Goal: Information Seeking & Learning: Learn about a topic

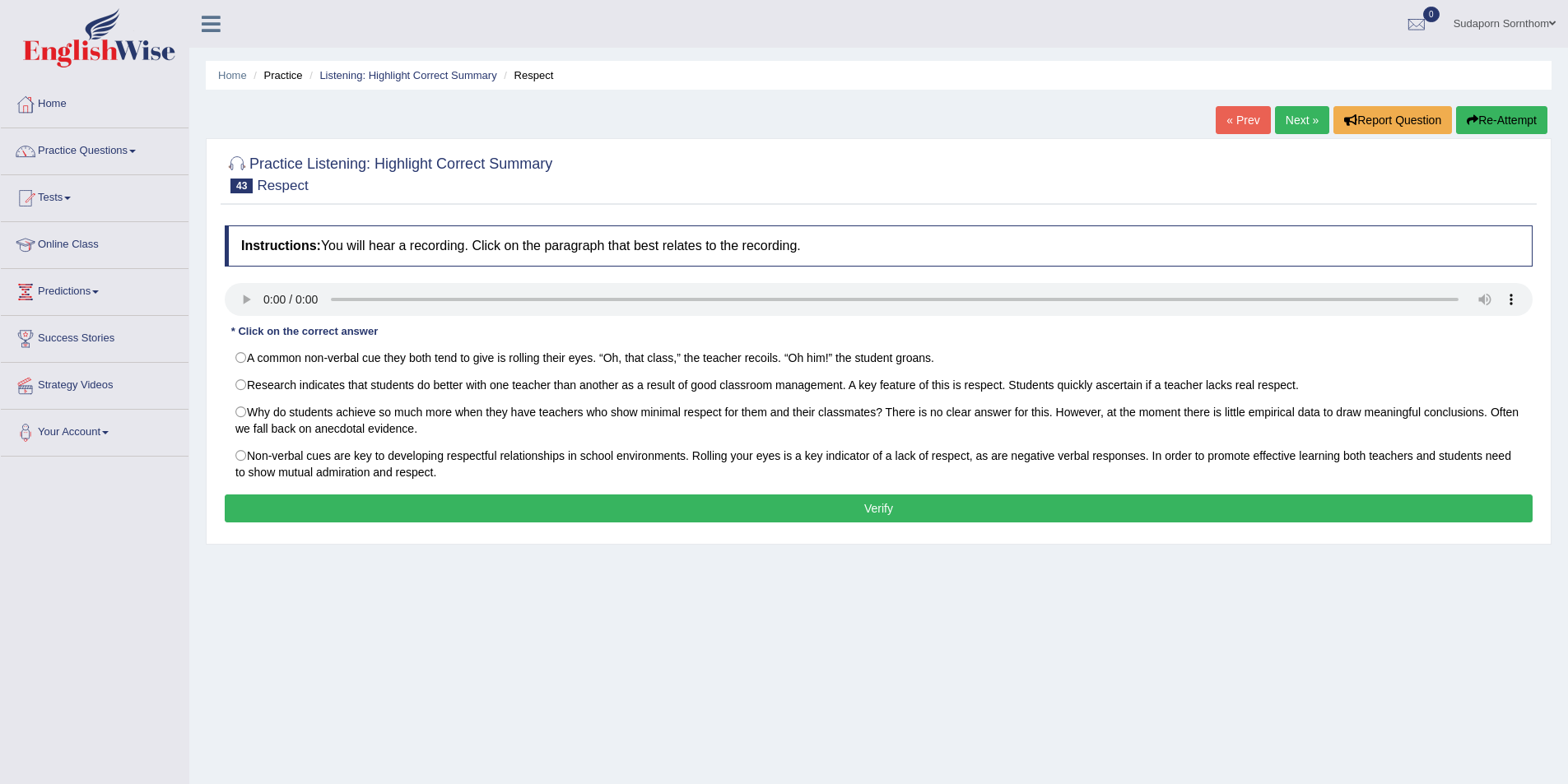
click at [1499, 122] on button "Re-Attempt" at bounding box center [1501, 120] width 91 height 28
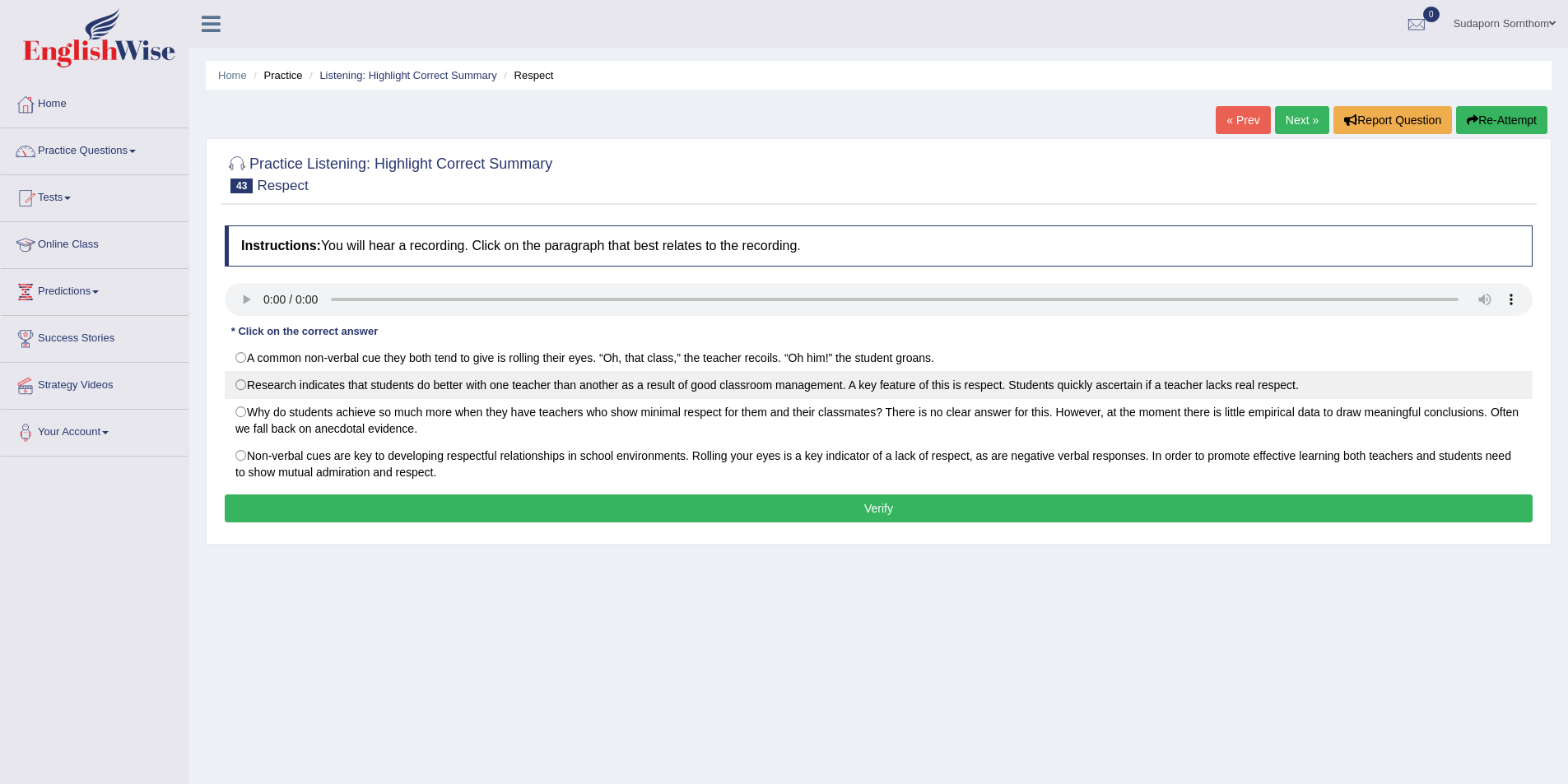
click at [241, 383] on label "Research indicates that students do better with one teacher than another as a r…" at bounding box center [879, 385] width 1308 height 28
radio input "true"
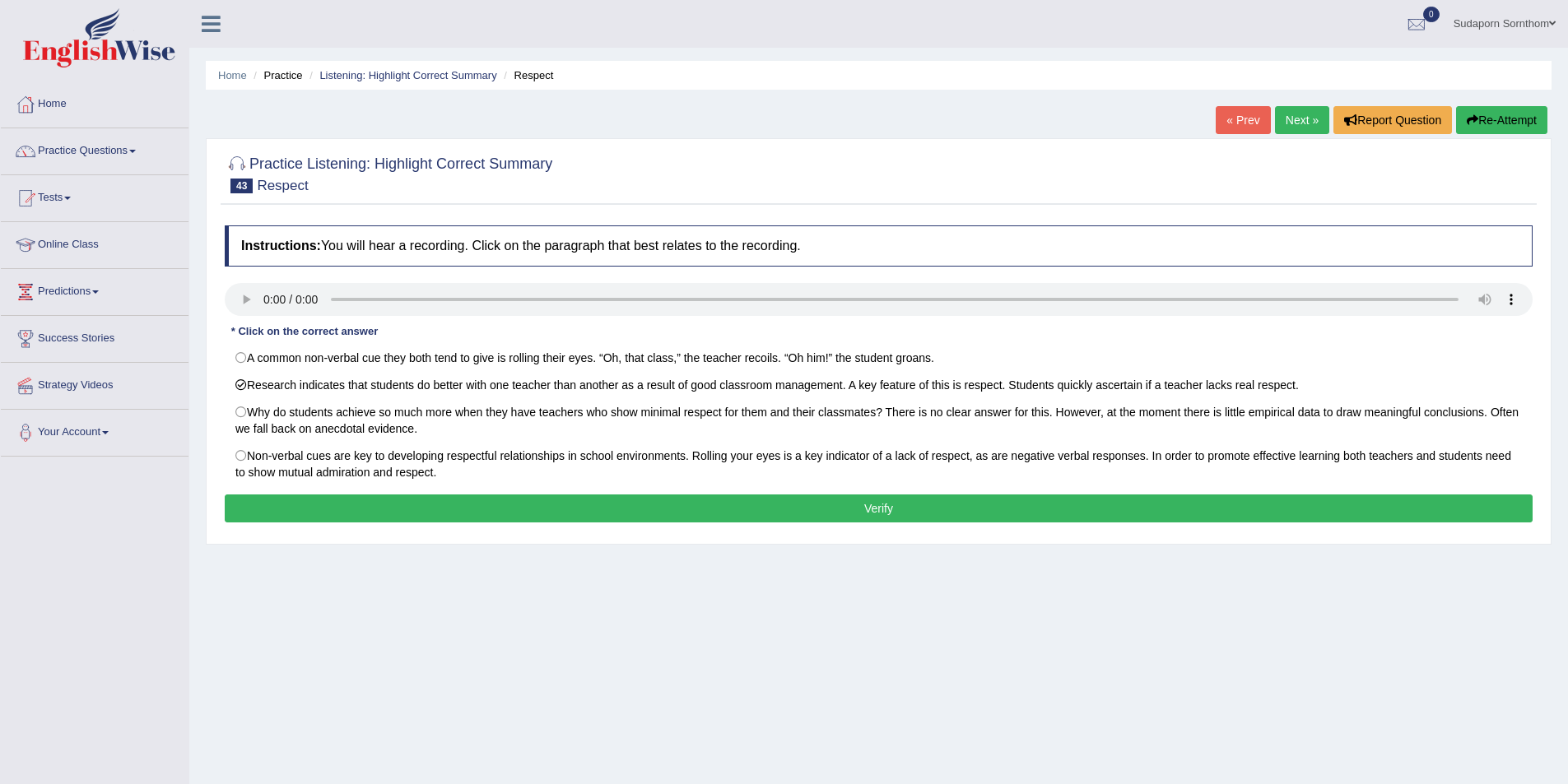
click at [903, 508] on button "Verify" at bounding box center [879, 508] width 1308 height 28
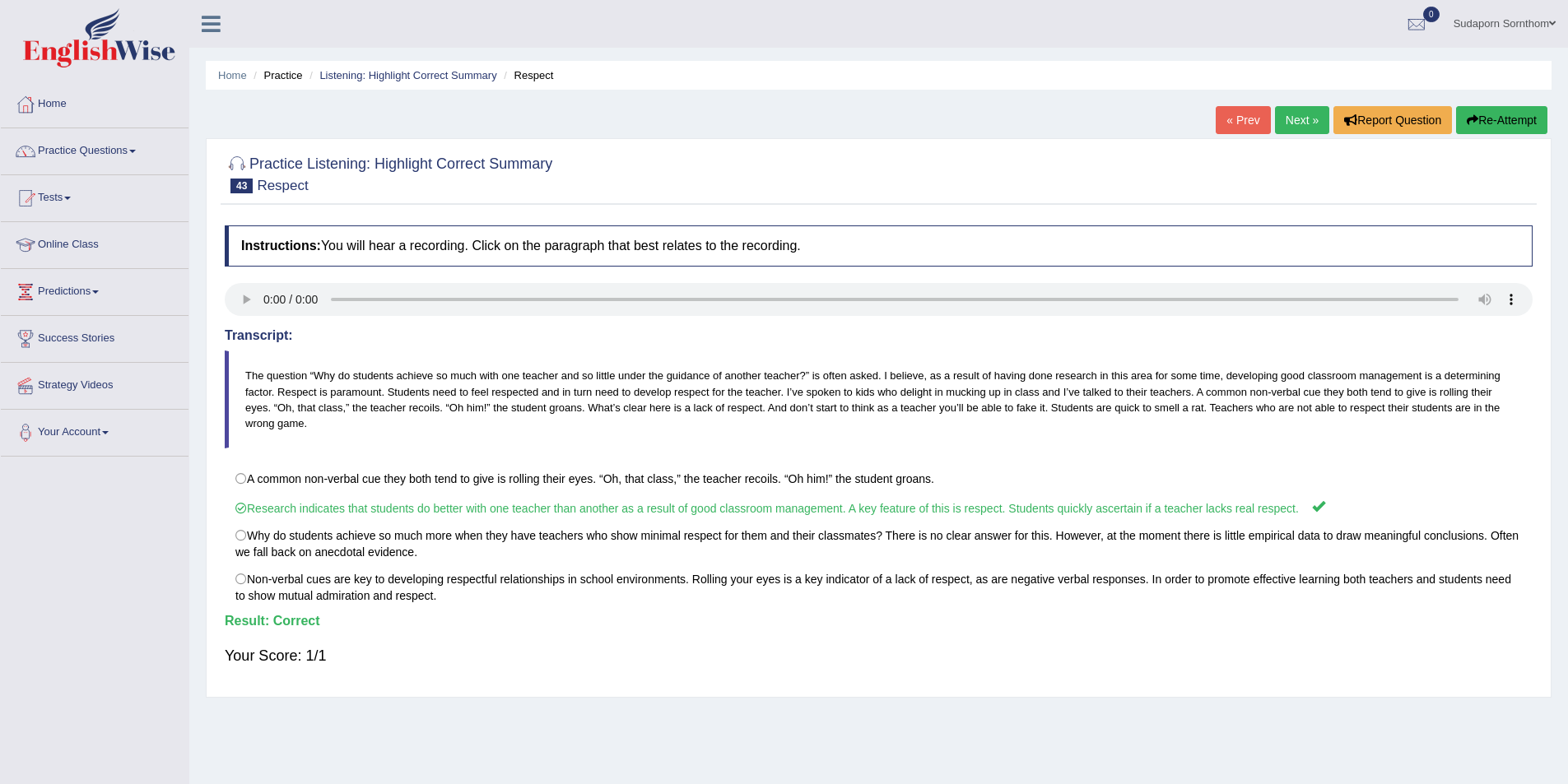
click at [1298, 123] on link "Next »" at bounding box center [1302, 120] width 54 height 28
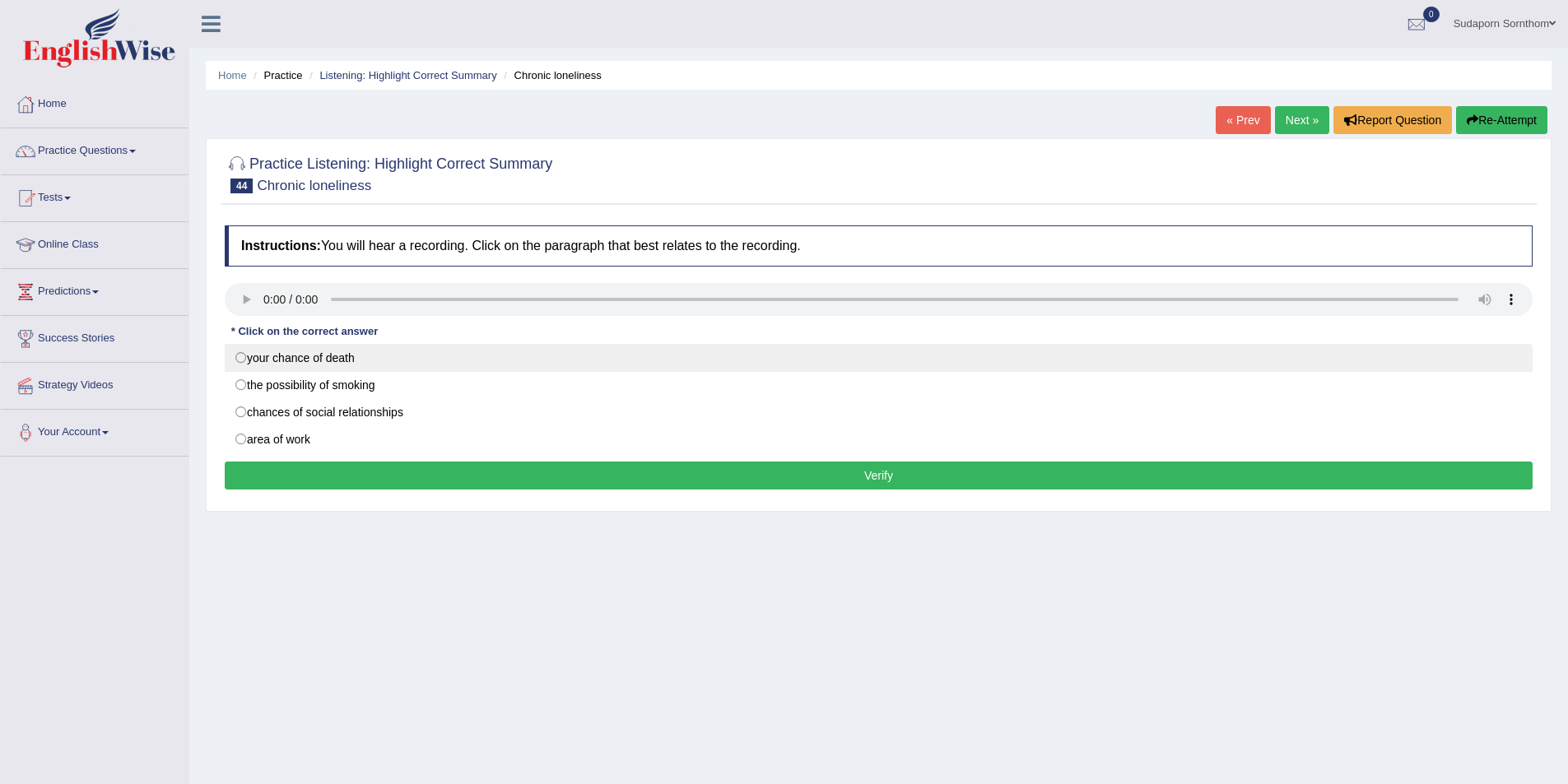
click at [241, 358] on label "your chance of death" at bounding box center [879, 358] width 1308 height 28
radio input "true"
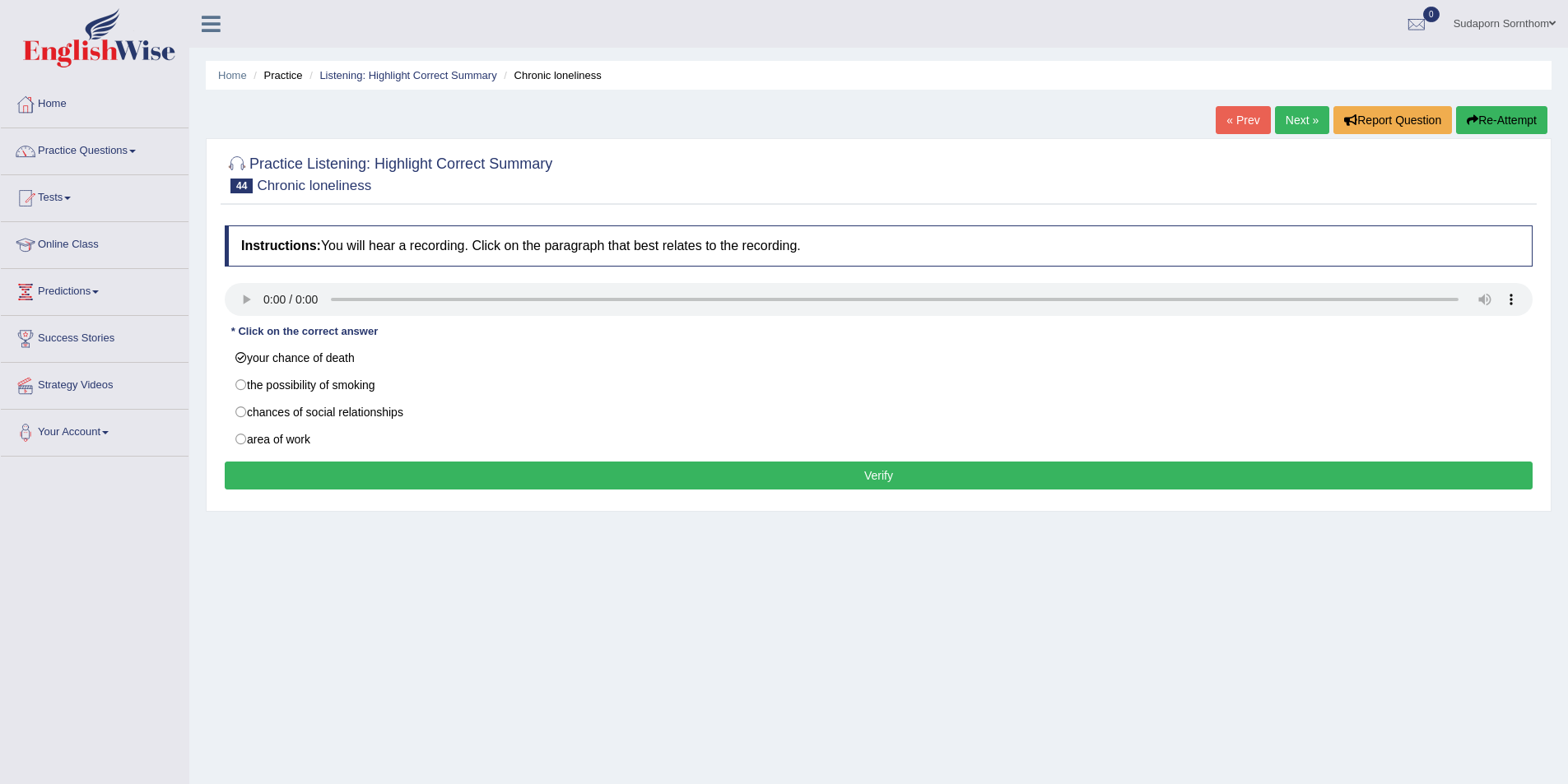
click at [738, 480] on button "Verify" at bounding box center [879, 476] width 1308 height 28
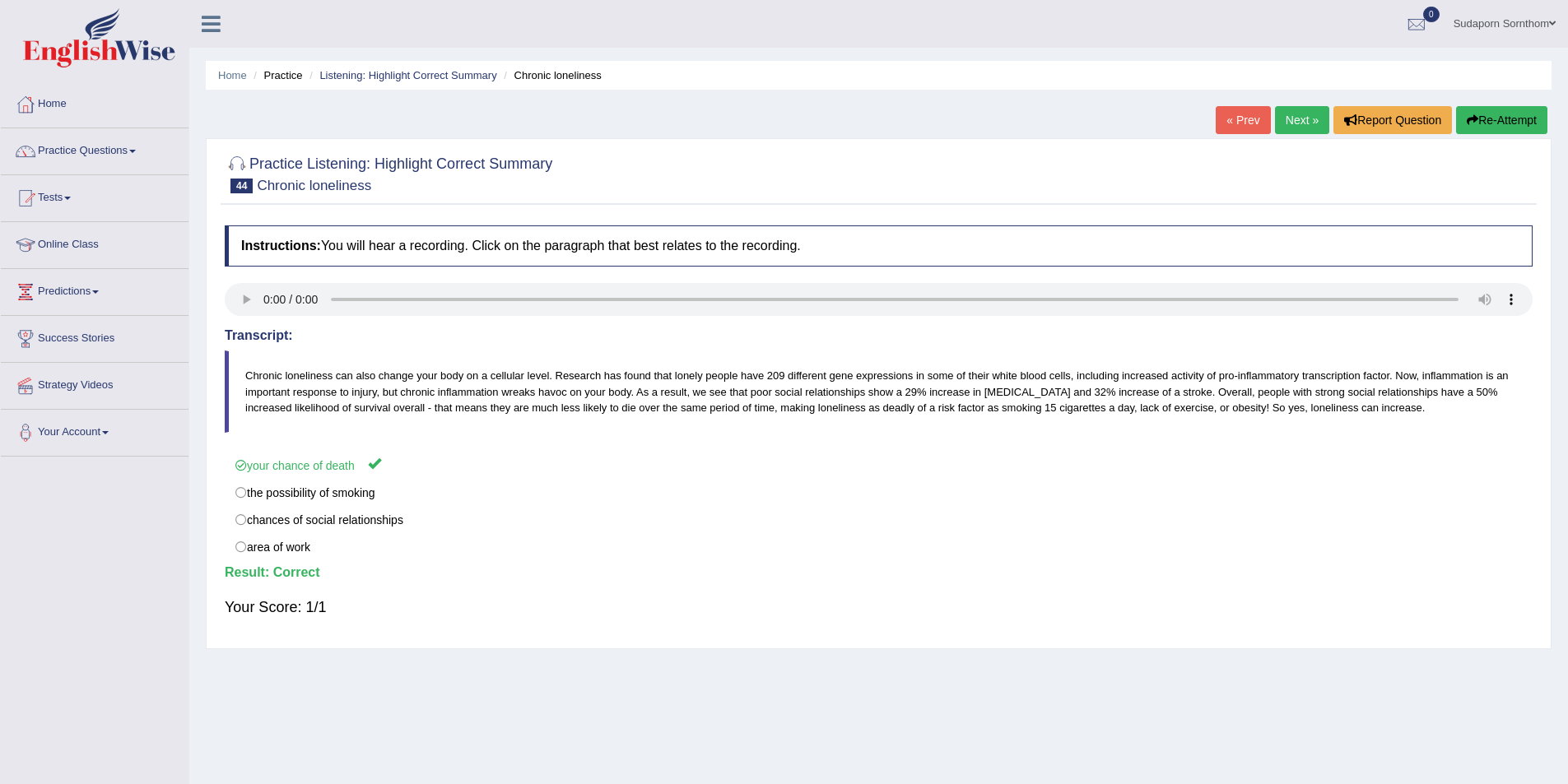
click at [1289, 119] on link "Next »" at bounding box center [1302, 120] width 54 height 28
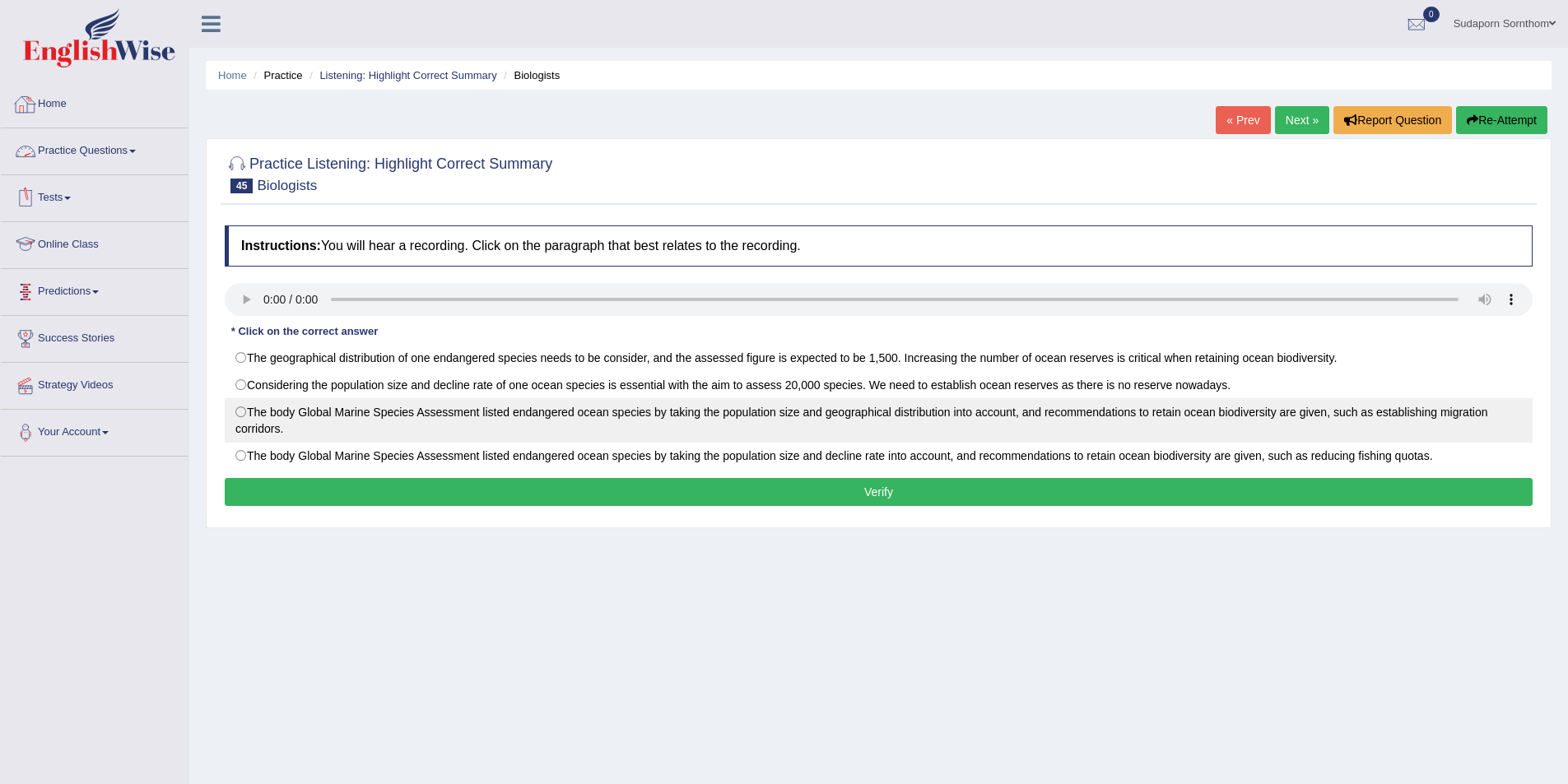
click at [241, 414] on label "The body Global Marine Species Assessment listed endangered ocean species by ta…" at bounding box center [879, 420] width 1308 height 44
radio input "true"
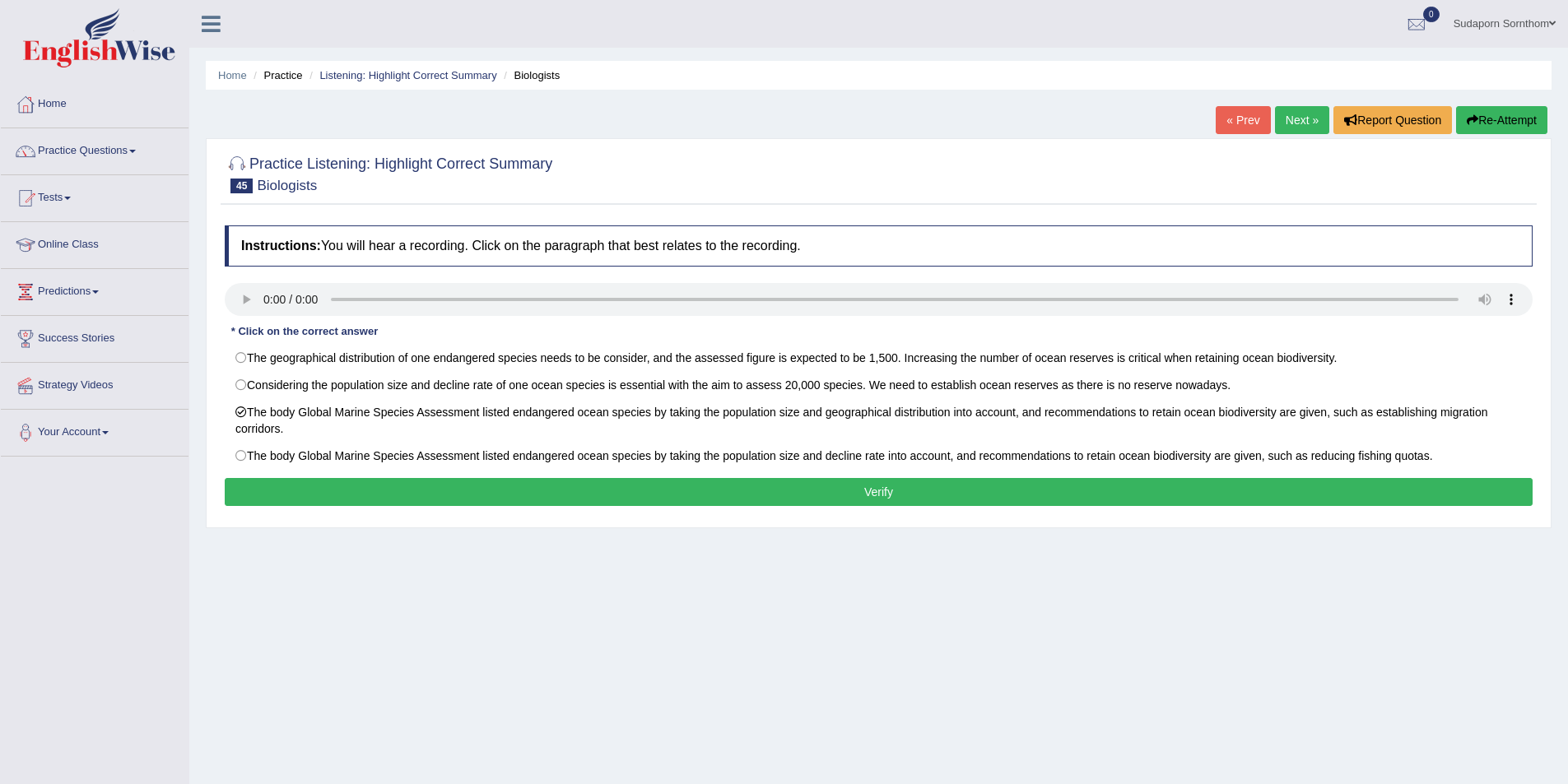
click at [684, 489] on button "Verify" at bounding box center [879, 492] width 1308 height 28
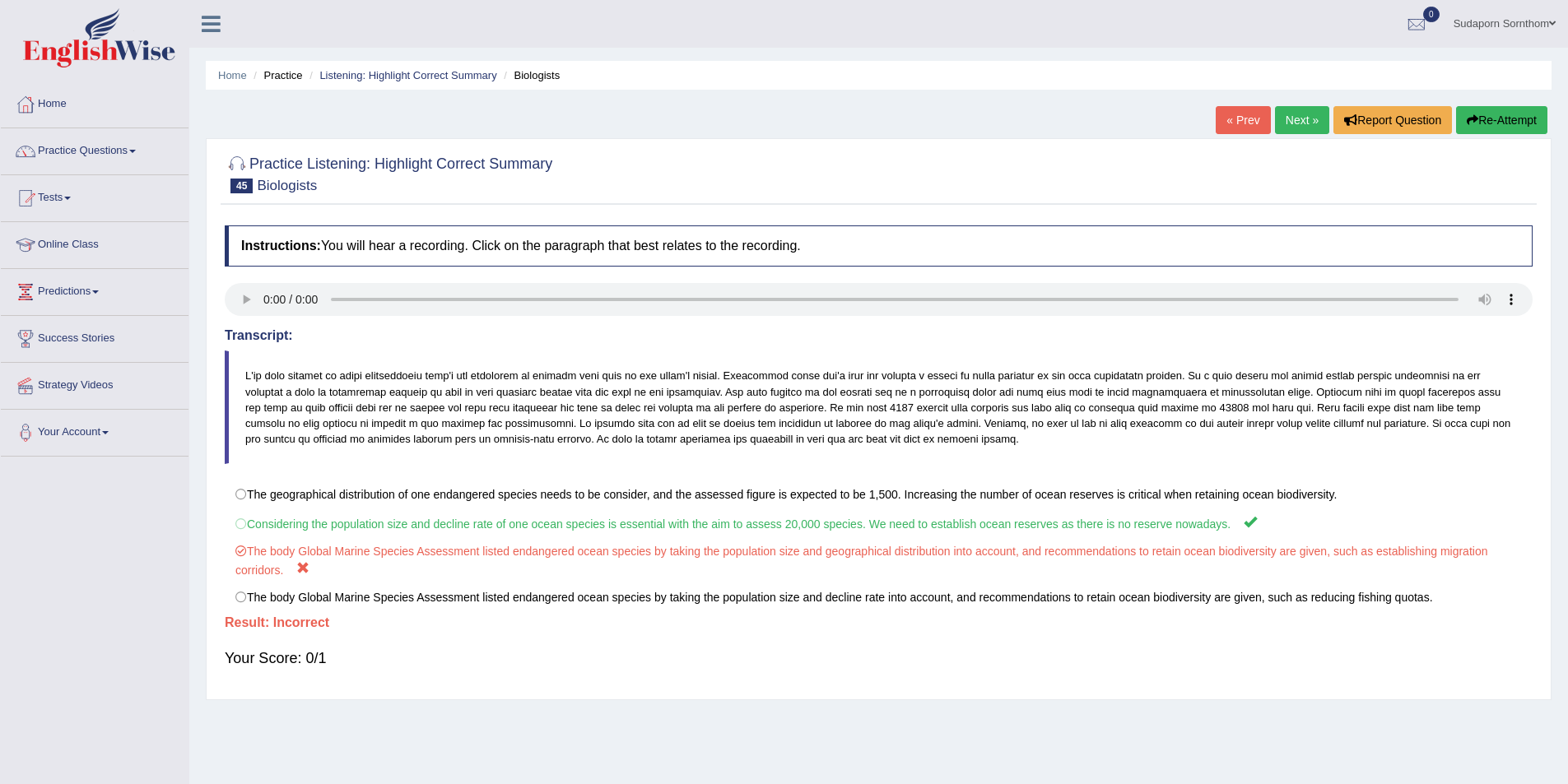
click at [1293, 116] on link "Next »" at bounding box center [1302, 120] width 54 height 28
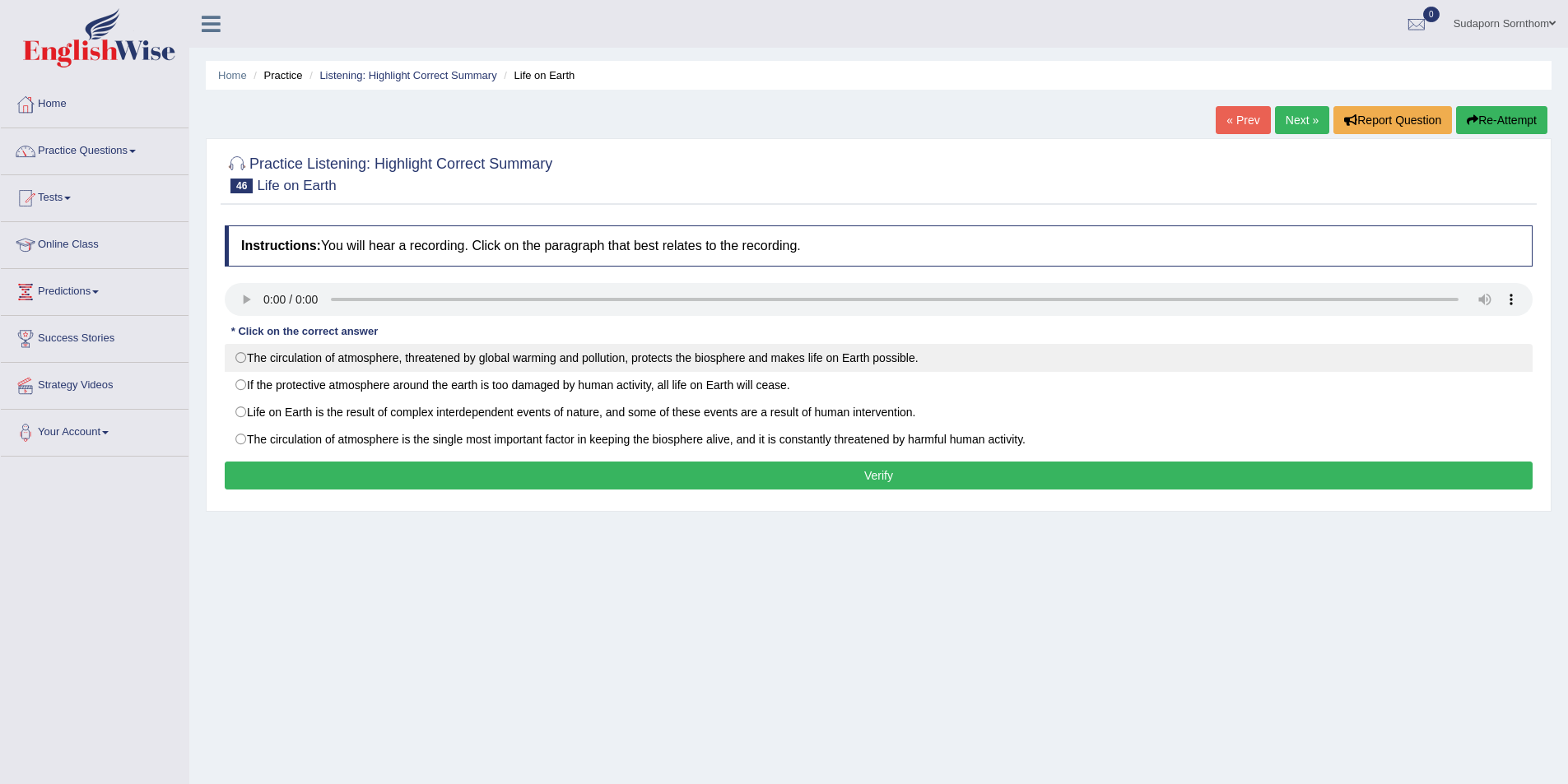
click at [242, 354] on label "The circulation of atmosphere, threatened by global warming and pollution, prot…" at bounding box center [879, 358] width 1308 height 28
radio input "true"
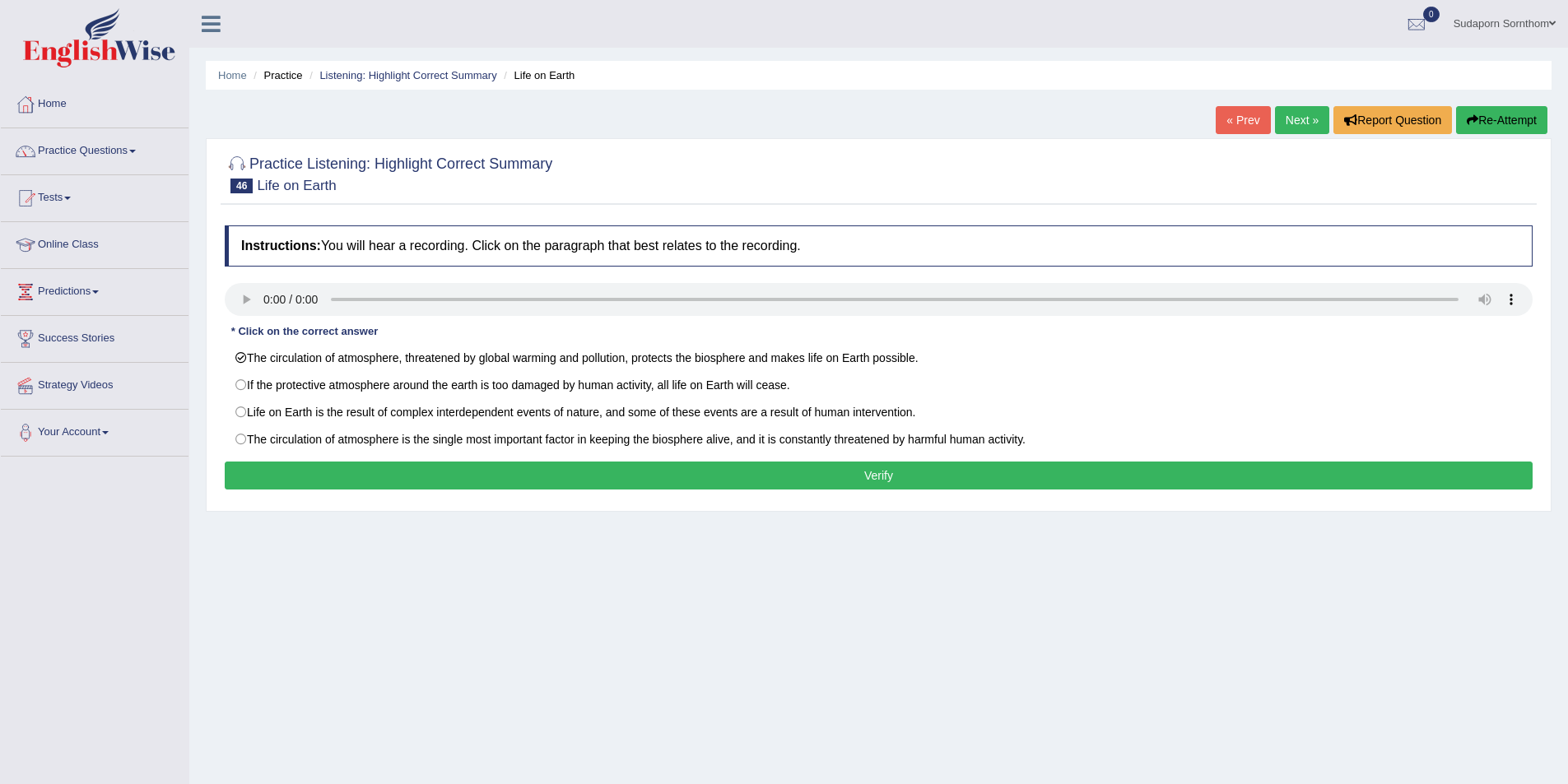
click at [733, 479] on button "Verify" at bounding box center [879, 476] width 1308 height 28
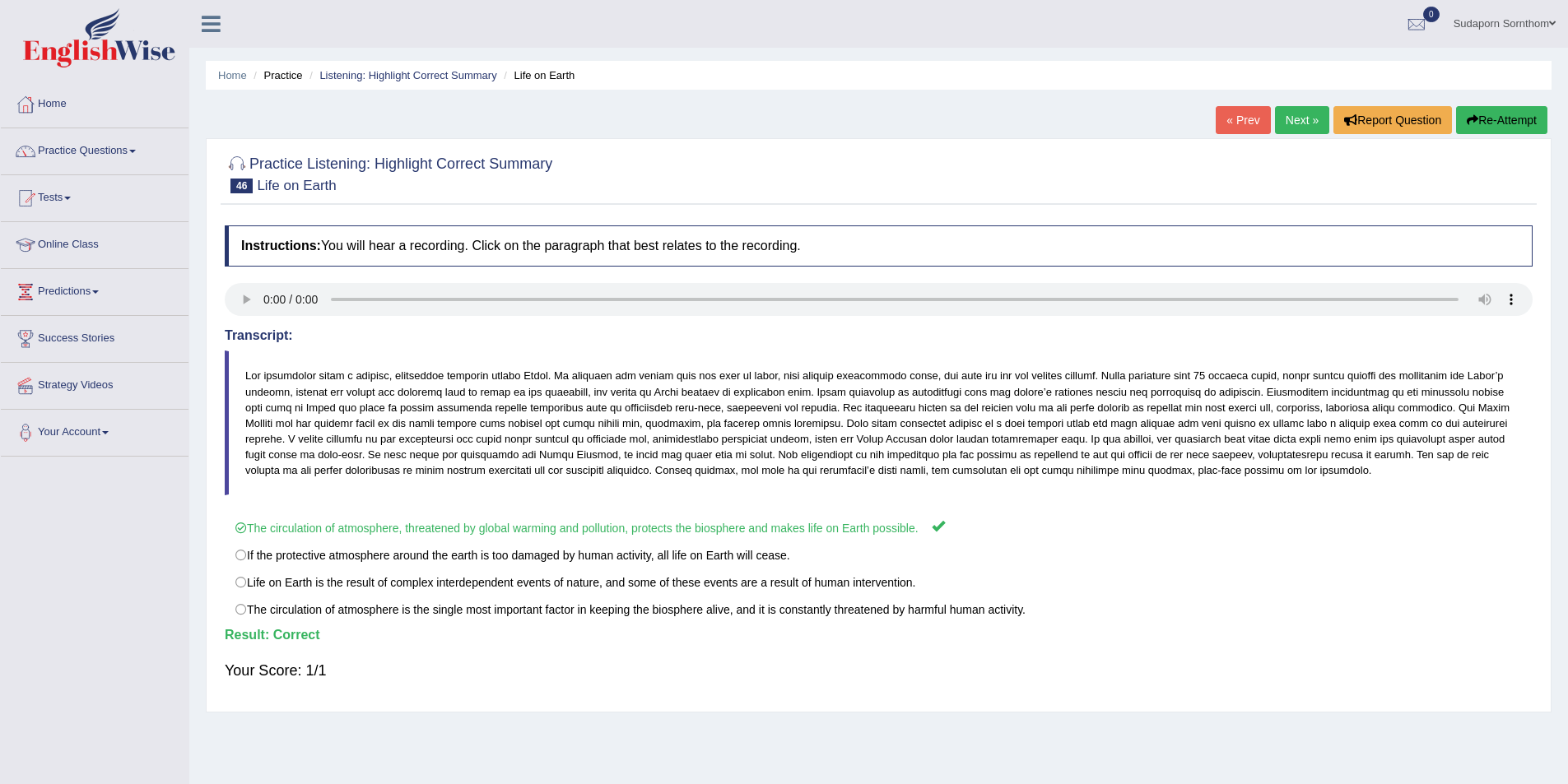
click at [1297, 124] on link "Next »" at bounding box center [1302, 120] width 54 height 28
